Goal: Information Seeking & Learning: Check status

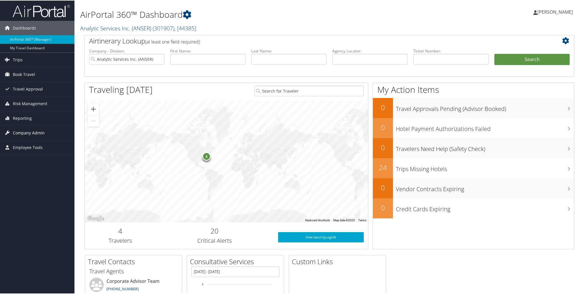
click at [22, 129] on span "Company Admin" at bounding box center [29, 132] width 32 height 14
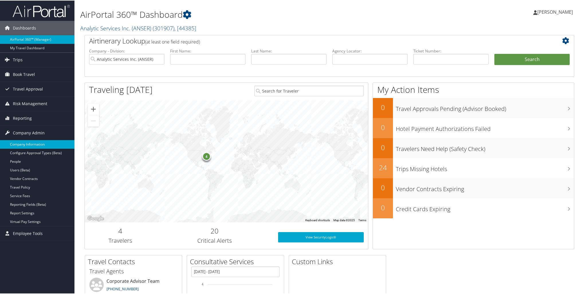
click at [52, 144] on link "Company Information" at bounding box center [37, 143] width 74 height 9
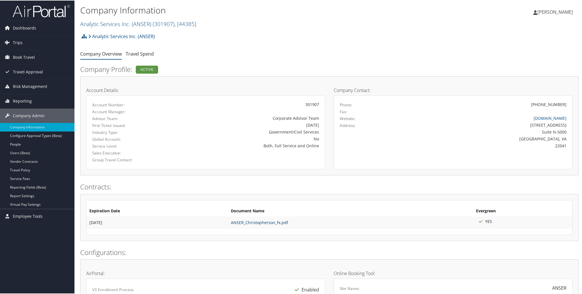
click at [266, 223] on link "ANSER_Christopherson_fx.pdf" at bounding box center [259, 221] width 57 height 5
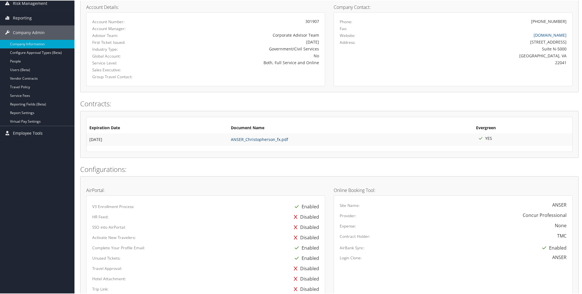
scroll to position [80, 0]
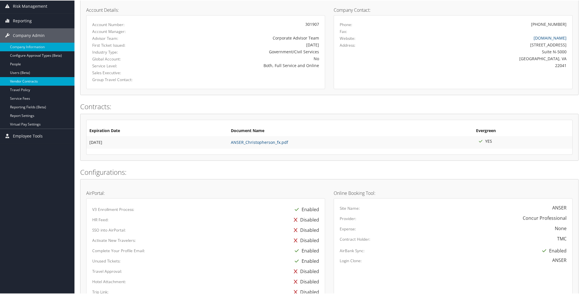
click at [34, 81] on link "Vendor Contracts" at bounding box center [37, 80] width 74 height 9
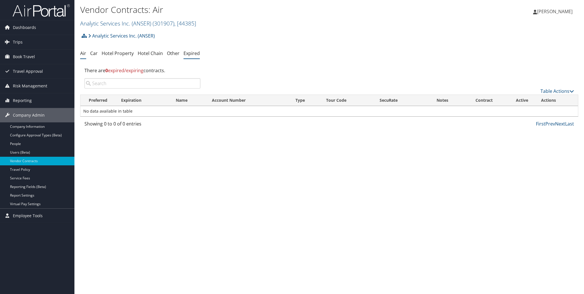
click at [188, 52] on link "Expired" at bounding box center [192, 53] width 16 height 6
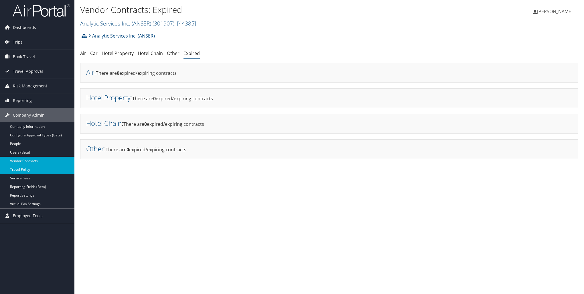
click at [39, 169] on link "Travel Policy" at bounding box center [37, 169] width 74 height 9
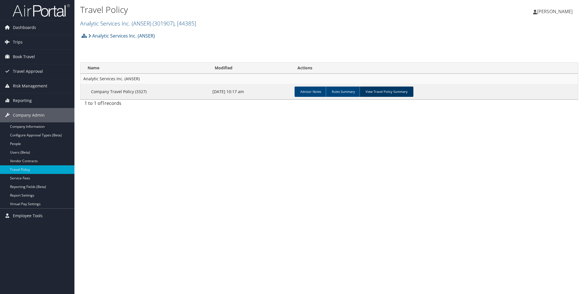
click at [399, 92] on link "View Travel Policy Summary" at bounding box center [387, 91] width 54 height 10
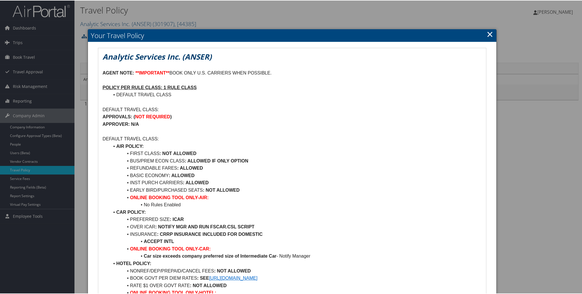
click at [490, 35] on link "×" at bounding box center [489, 33] width 7 height 11
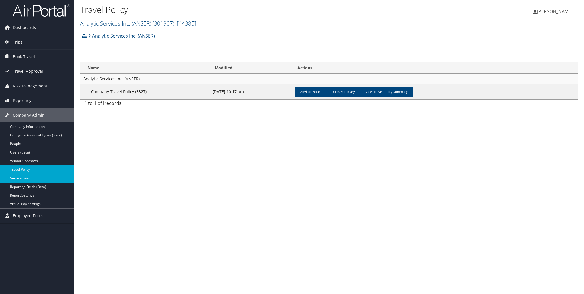
click at [22, 178] on link "Service Fees" at bounding box center [37, 178] width 74 height 9
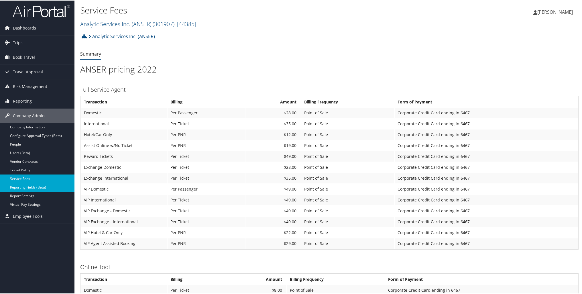
click at [33, 186] on link "Reporting Fields (Beta)" at bounding box center [37, 186] width 74 height 9
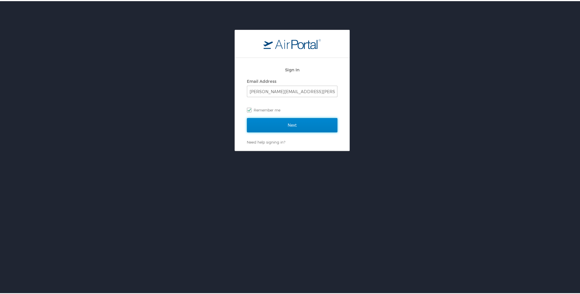
click at [313, 121] on input "Next" at bounding box center [292, 124] width 90 height 14
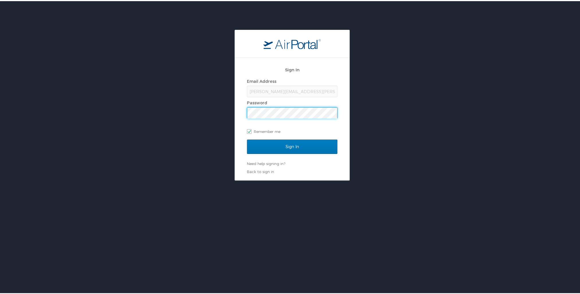
click at [247, 138] on input "Sign In" at bounding box center [292, 145] width 90 height 14
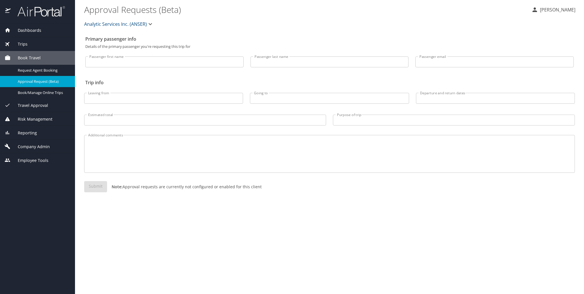
click at [46, 147] on span "Company Admin" at bounding box center [30, 146] width 39 height 6
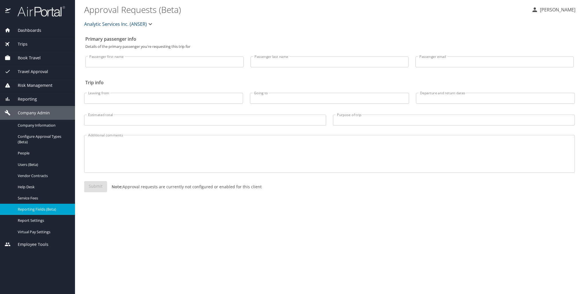
click at [61, 212] on span "Reporting Fields (Beta)" at bounding box center [43, 208] width 50 height 5
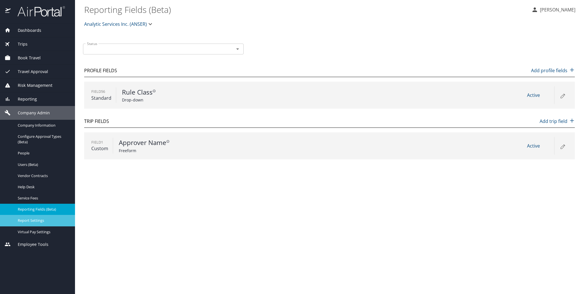
click at [48, 223] on span "Report Settings" at bounding box center [43, 220] width 50 height 5
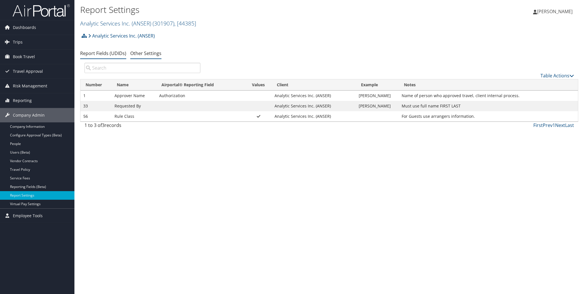
click at [149, 52] on link "Other Settings" at bounding box center [145, 53] width 31 height 6
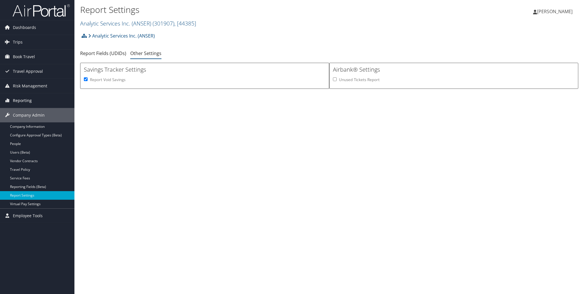
click at [30, 97] on span "Reporting" at bounding box center [22, 100] width 19 height 14
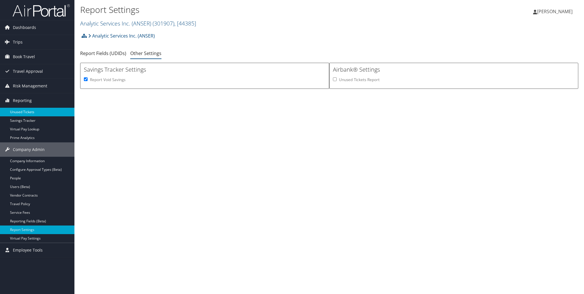
click at [38, 110] on link "Unused Tickets" at bounding box center [37, 112] width 74 height 9
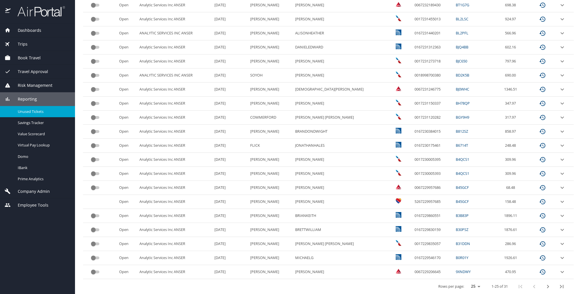
scroll to position [206, 0]
click at [545, 285] on icon "next page" at bounding box center [548, 285] width 7 height 7
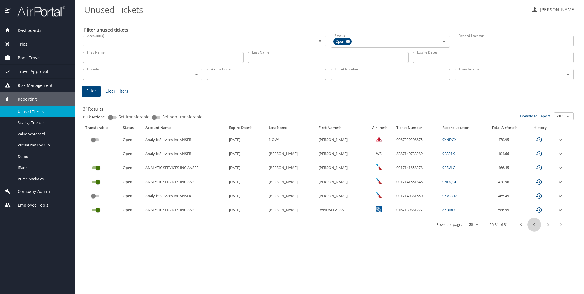
click at [535, 224] on icon "previous page" at bounding box center [534, 224] width 7 height 7
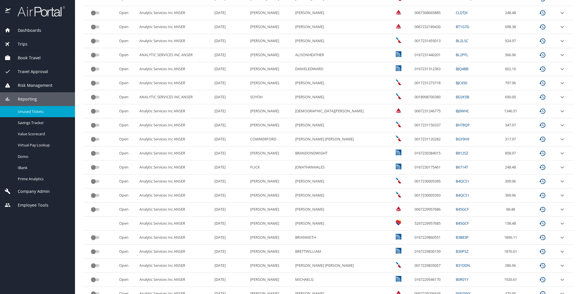
scroll to position [206, 0]
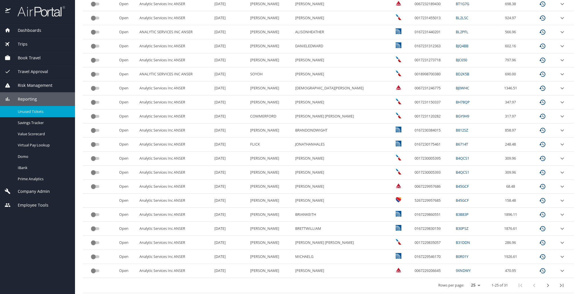
click at [545, 283] on icon "next page" at bounding box center [548, 285] width 7 height 7
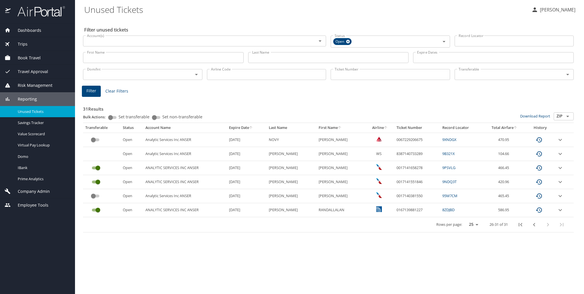
scroll to position [0, 0]
click at [561, 141] on icon "expand row" at bounding box center [560, 140] width 3 height 2
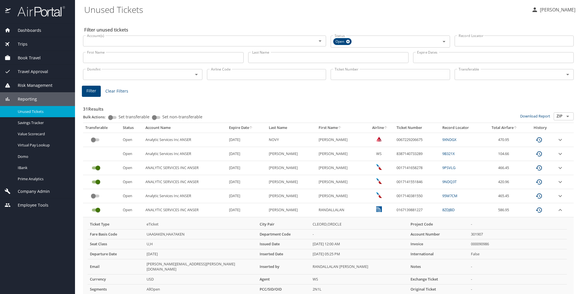
scroll to position [18, 0]
